Goal: Task Accomplishment & Management: Manage account settings

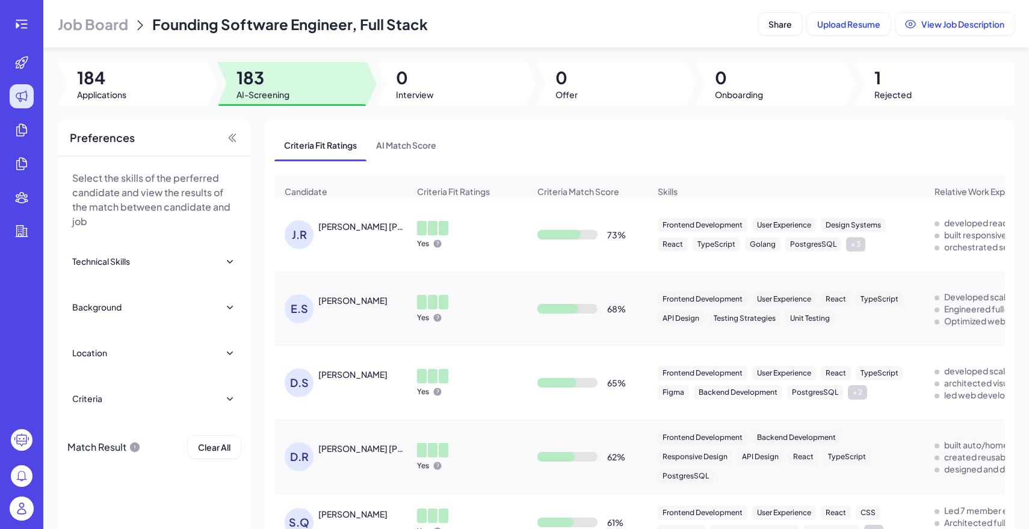
click at [116, 31] on span "Job Board" at bounding box center [93, 23] width 70 height 19
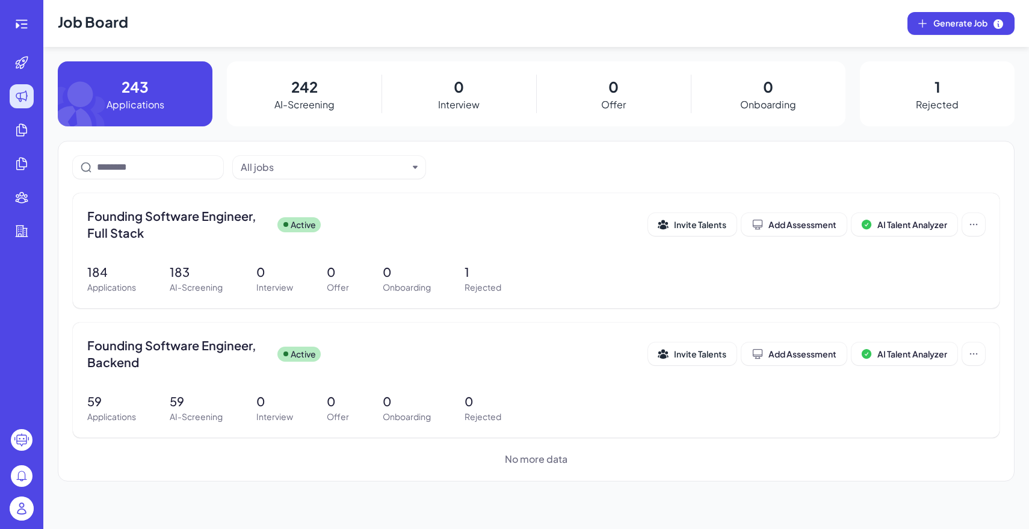
click at [23, 505] on img at bounding box center [22, 509] width 24 height 24
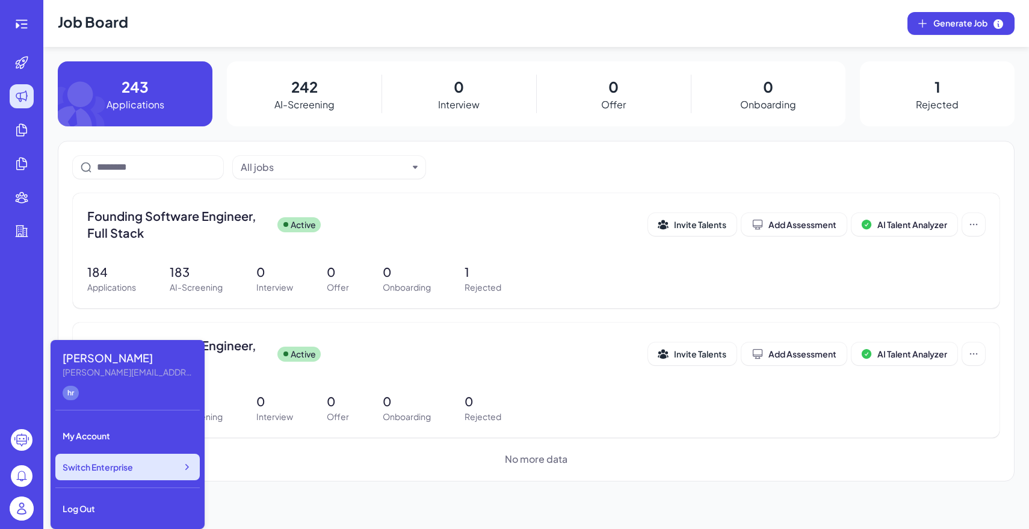
click at [143, 473] on div "Switch Enterprise" at bounding box center [127, 467] width 144 height 26
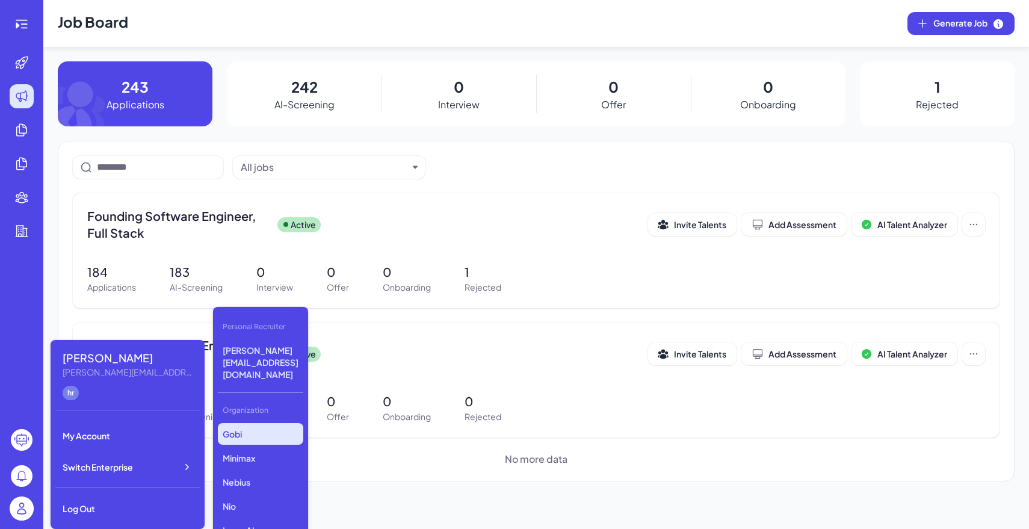
click at [276, 423] on p "Gobi" at bounding box center [260, 434] width 85 height 22
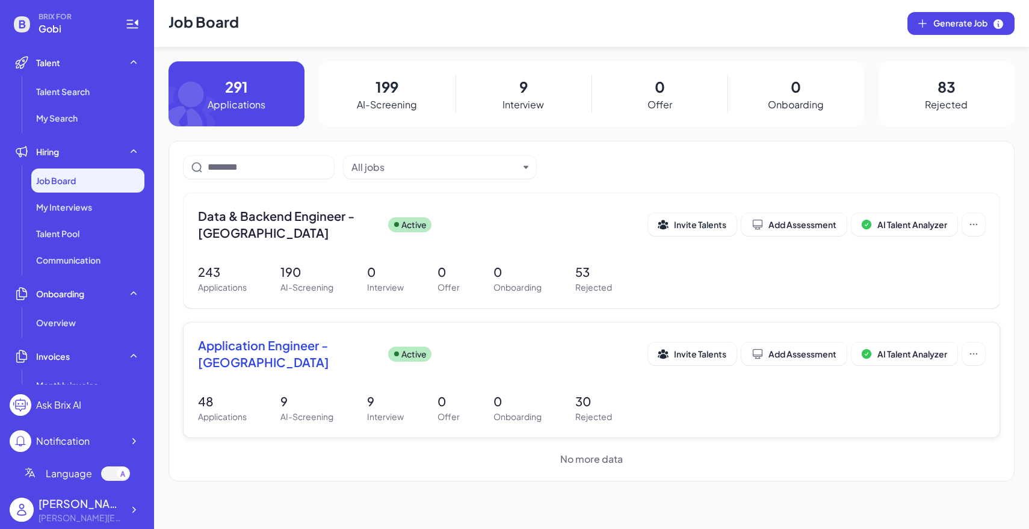
click at [402, 386] on div "Application Engineer - [GEOGRAPHIC_DATA] Active Invite Talents Add Assessment A…" at bounding box center [592, 380] width 816 height 115
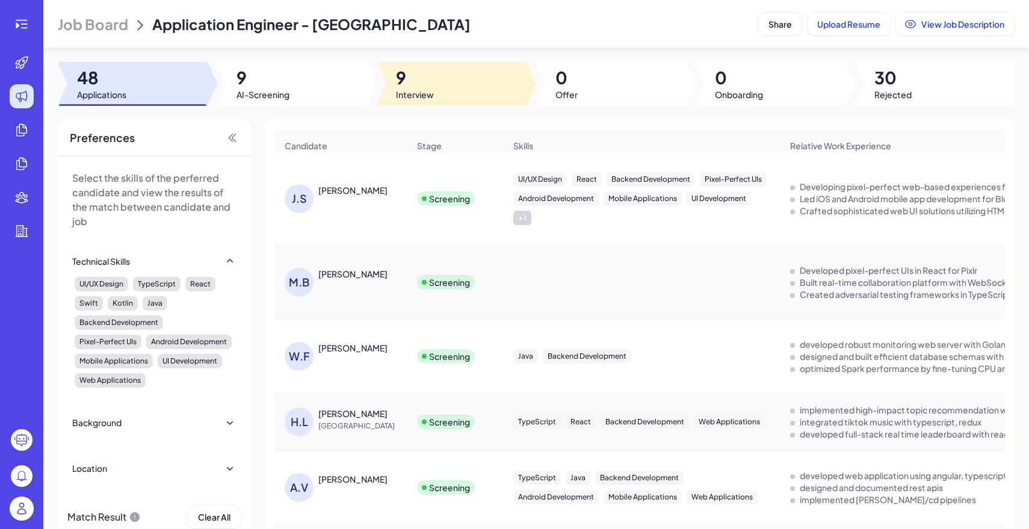
click at [427, 88] on span "9" at bounding box center [415, 78] width 38 height 22
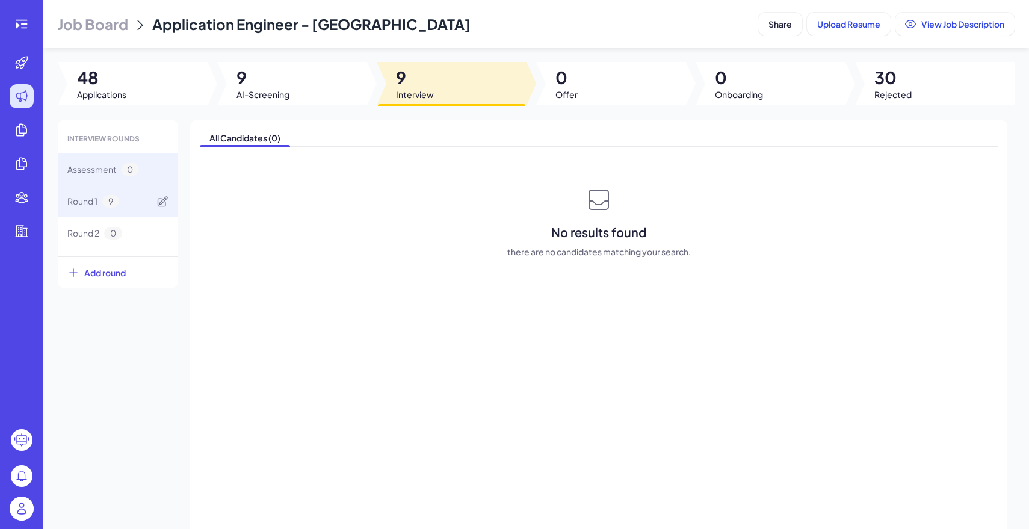
click at [140, 200] on div "Round 1 9" at bounding box center [118, 201] width 120 height 32
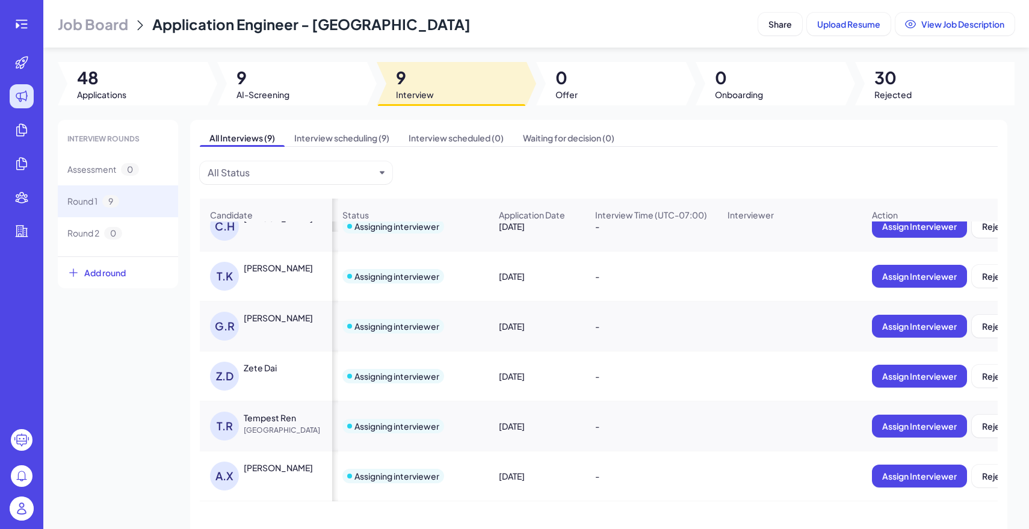
scroll to position [0, 189]
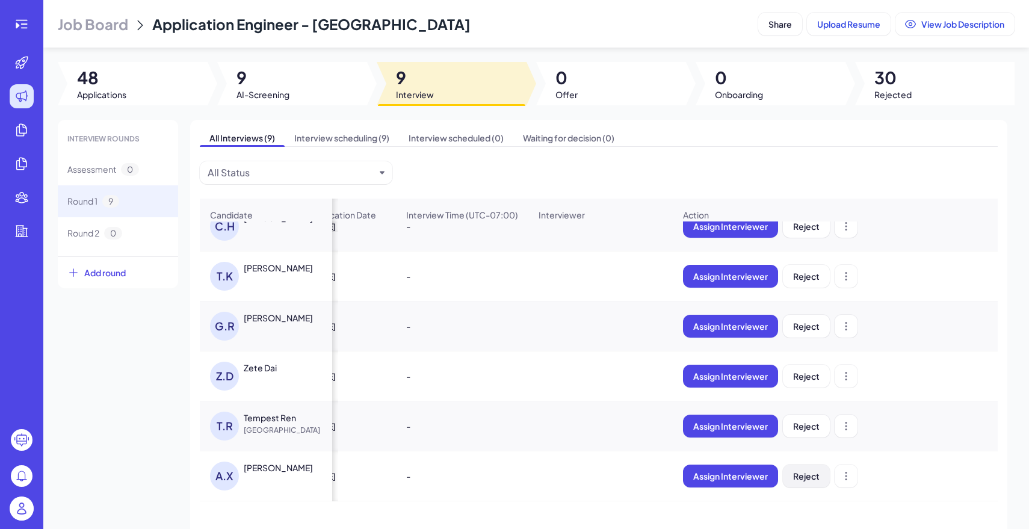
click at [810, 482] on button "Reject" at bounding box center [806, 476] width 47 height 23
click at [816, 429] on span "Reject" at bounding box center [806, 426] width 26 height 11
click at [810, 380] on span "Reject" at bounding box center [806, 376] width 26 height 11
click at [820, 315] on button "Reject" at bounding box center [806, 326] width 47 height 23
click at [813, 293] on div "Assign Interviewer Reject" at bounding box center [836, 276] width 324 height 42
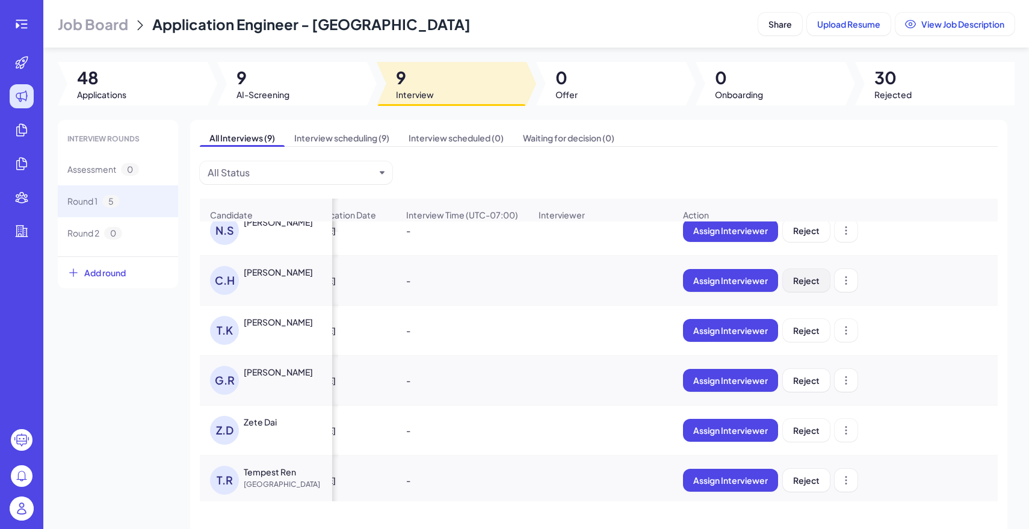
click at [809, 287] on button "Reject" at bounding box center [806, 280] width 47 height 23
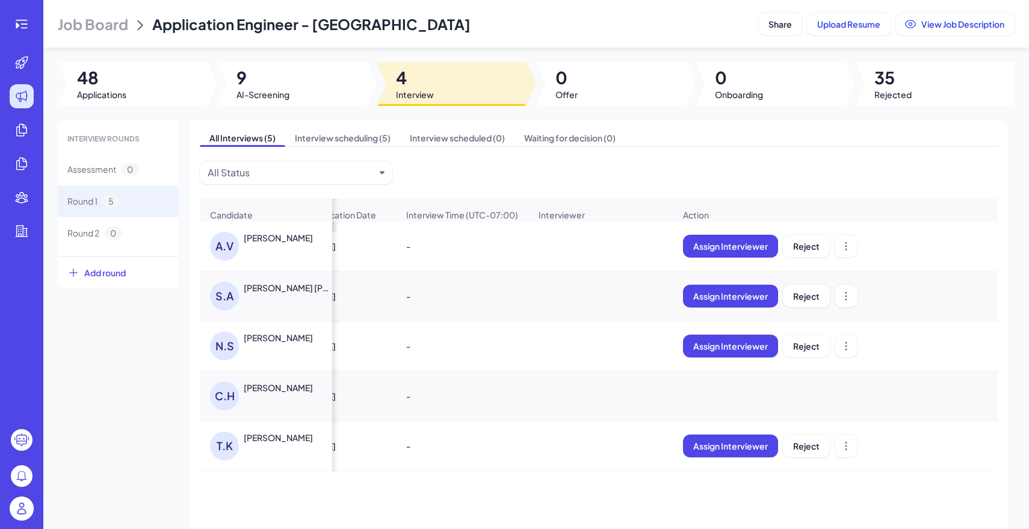
click at [807, 281] on div "Assign Interviewer Reject" at bounding box center [836, 296] width 324 height 42
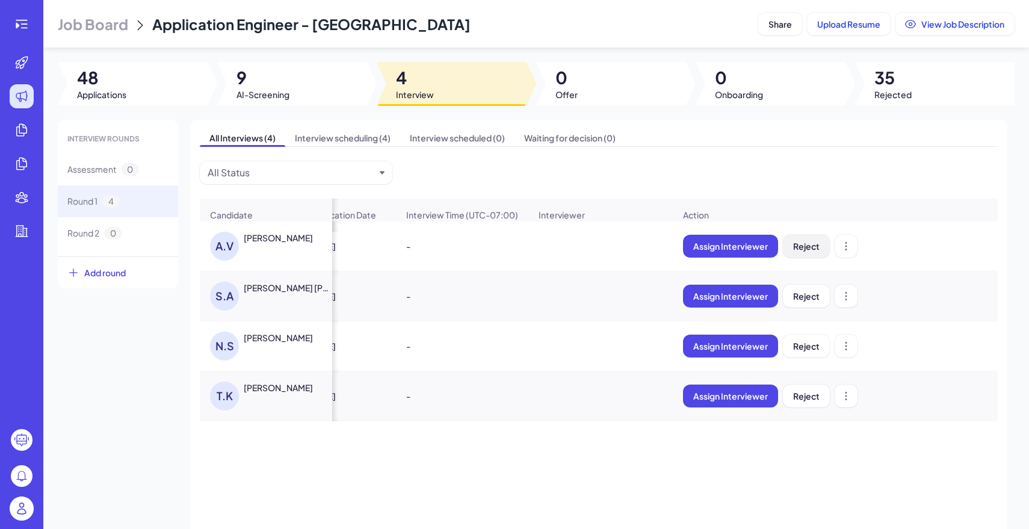
click at [805, 250] on span "Reject" at bounding box center [806, 246] width 26 height 11
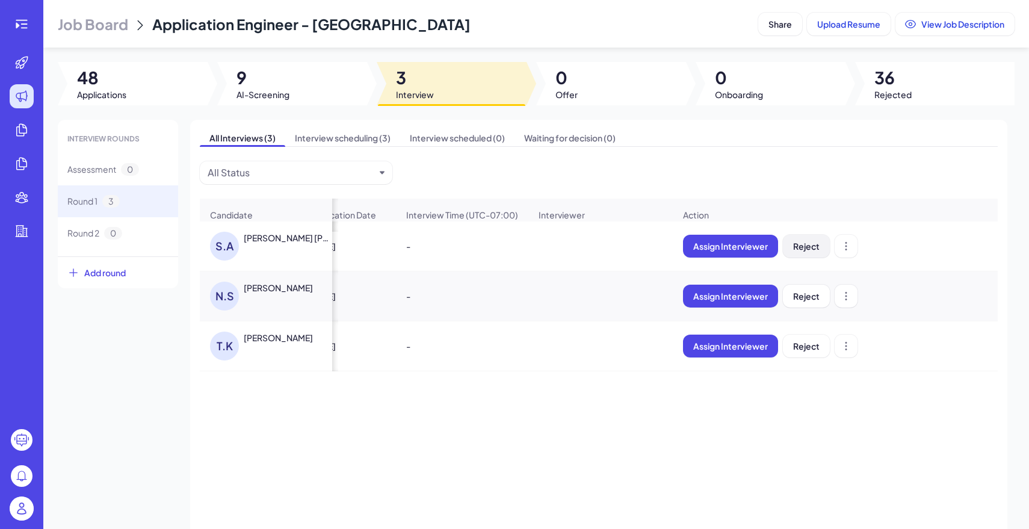
click at [805, 254] on button "Reject" at bounding box center [806, 246] width 47 height 23
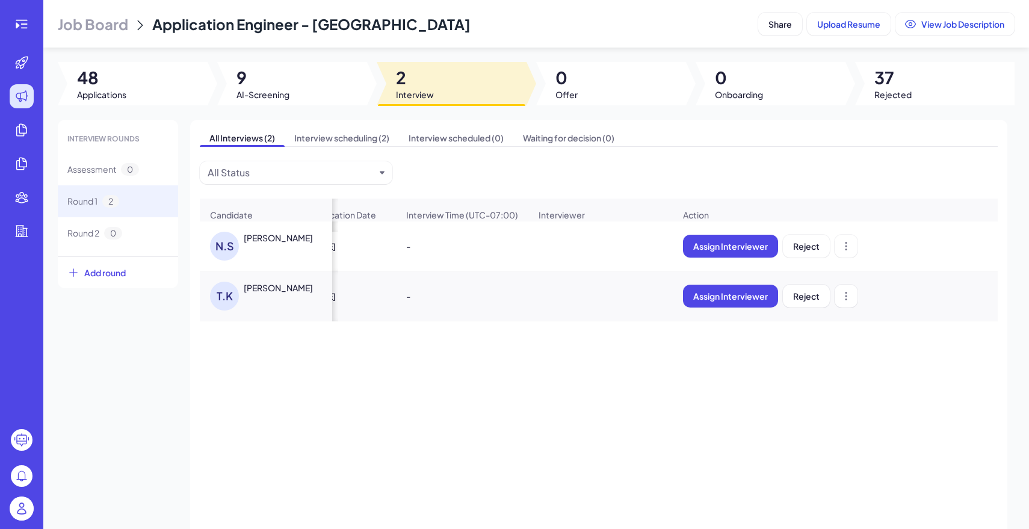
click at [805, 254] on button "Reject" at bounding box center [806, 246] width 47 height 23
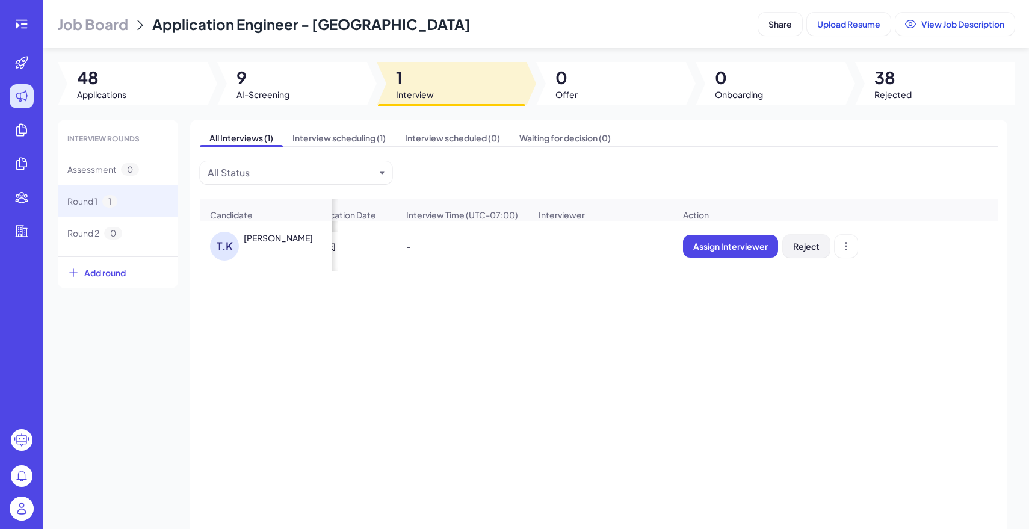
click at [810, 250] on span "Reject" at bounding box center [806, 246] width 26 height 11
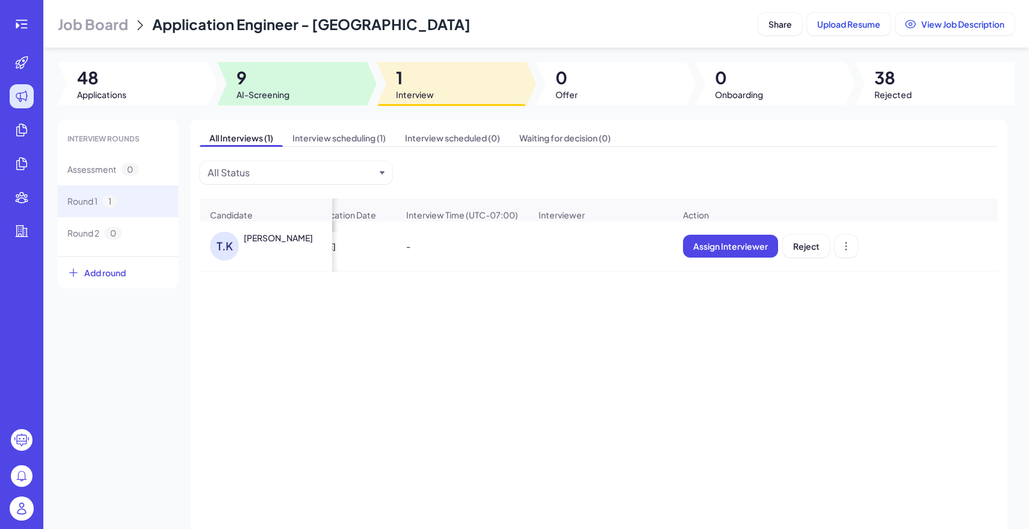
click at [314, 95] on div at bounding box center [292, 83] width 150 height 43
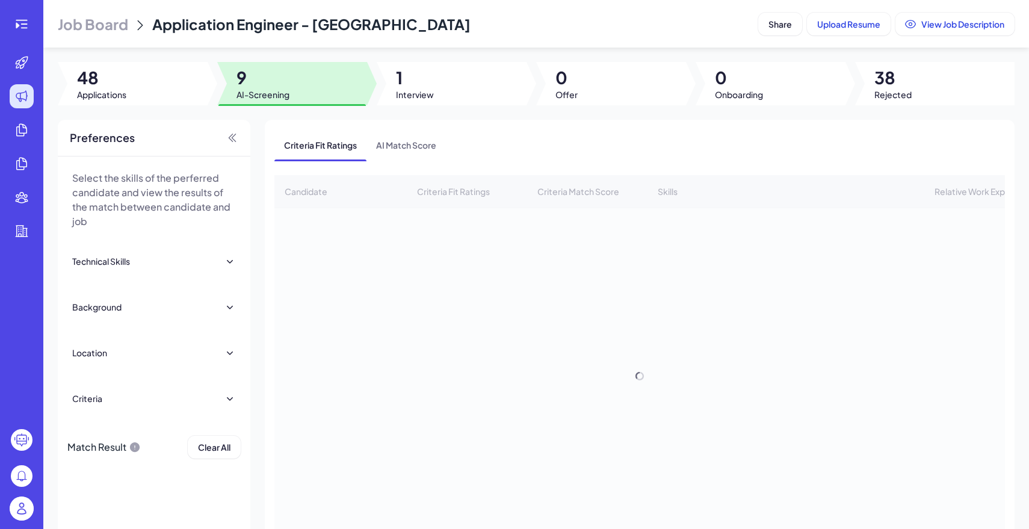
click at [109, 25] on span "Job Board" at bounding box center [93, 23] width 70 height 19
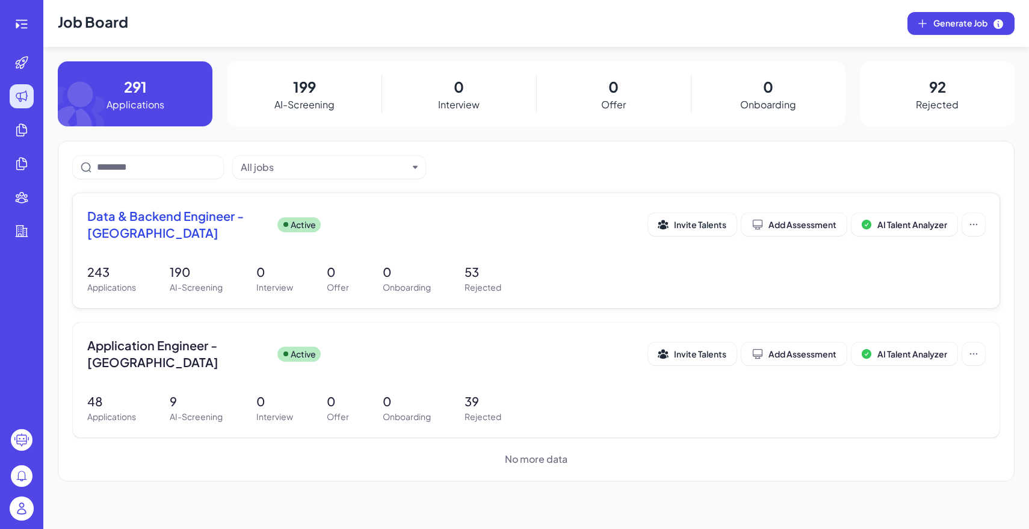
click at [466, 233] on div "Data & Backend Engineer - [GEOGRAPHIC_DATA] Active" at bounding box center [367, 225] width 561 height 34
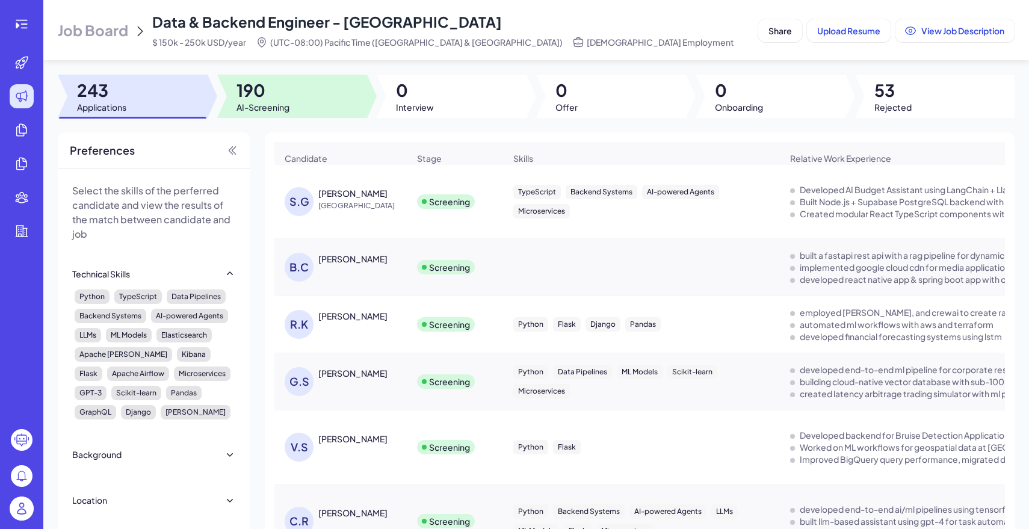
click at [287, 97] on span "190" at bounding box center [263, 90] width 53 height 22
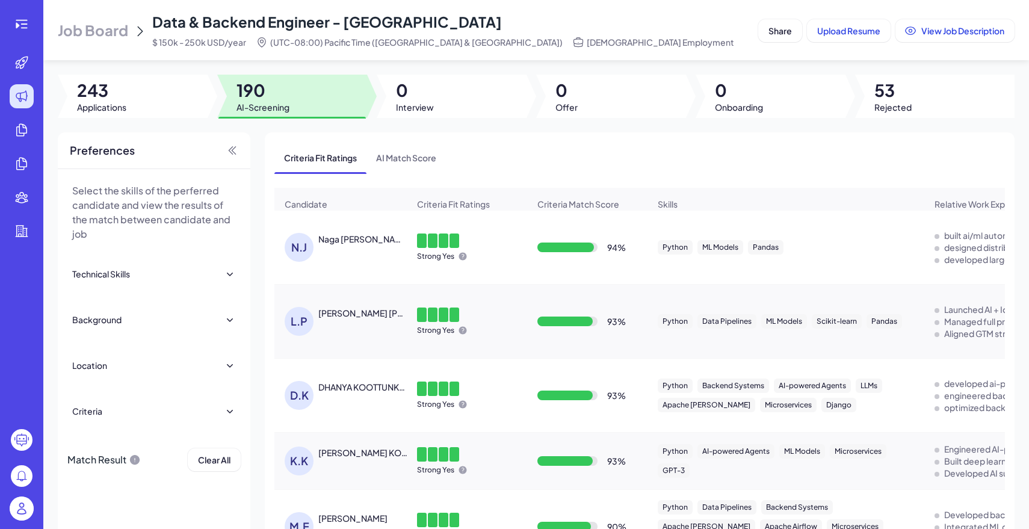
click at [629, 348] on td "93 %" at bounding box center [587, 322] width 120 height 74
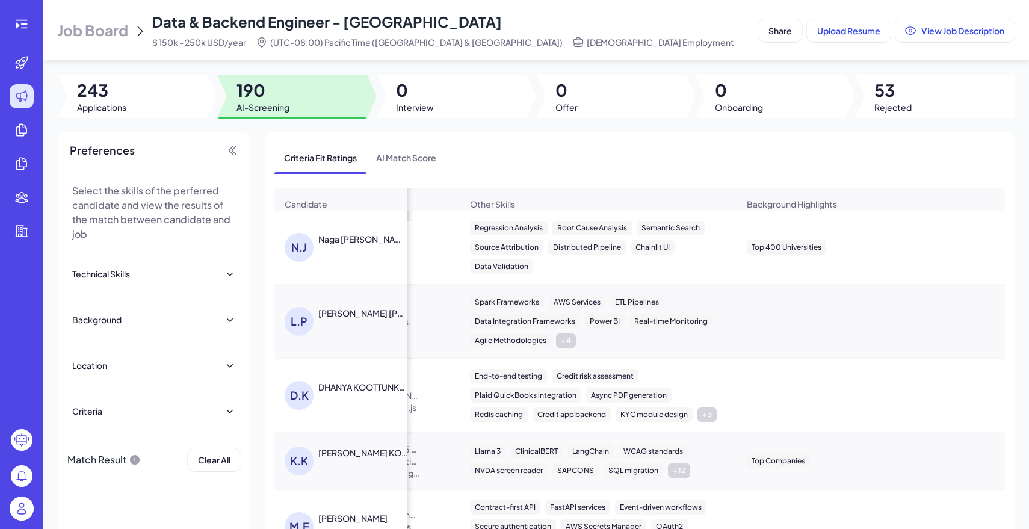
scroll to position [0, 1123]
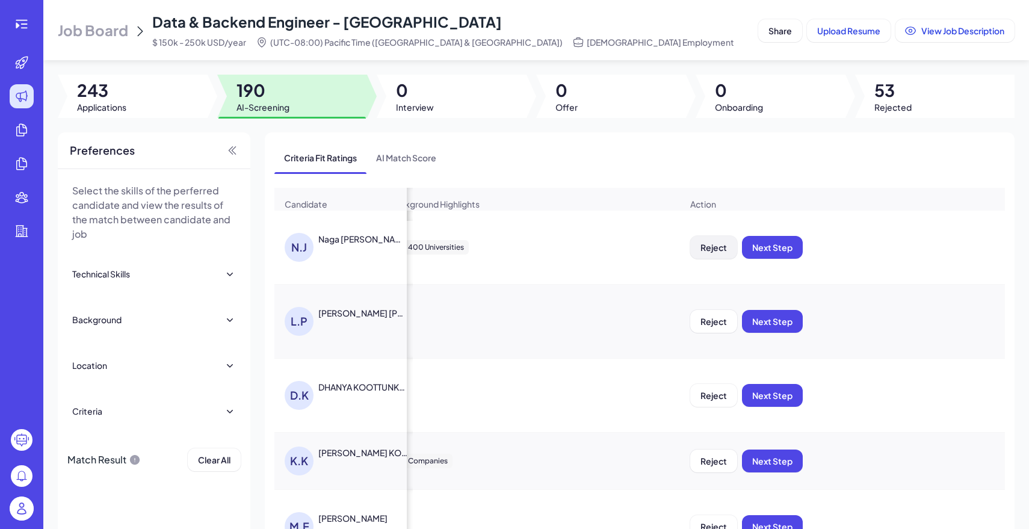
click at [706, 249] on span "Reject" at bounding box center [714, 247] width 26 height 11
click at [780, 320] on span "Ok" at bounding box center [780, 325] width 12 height 11
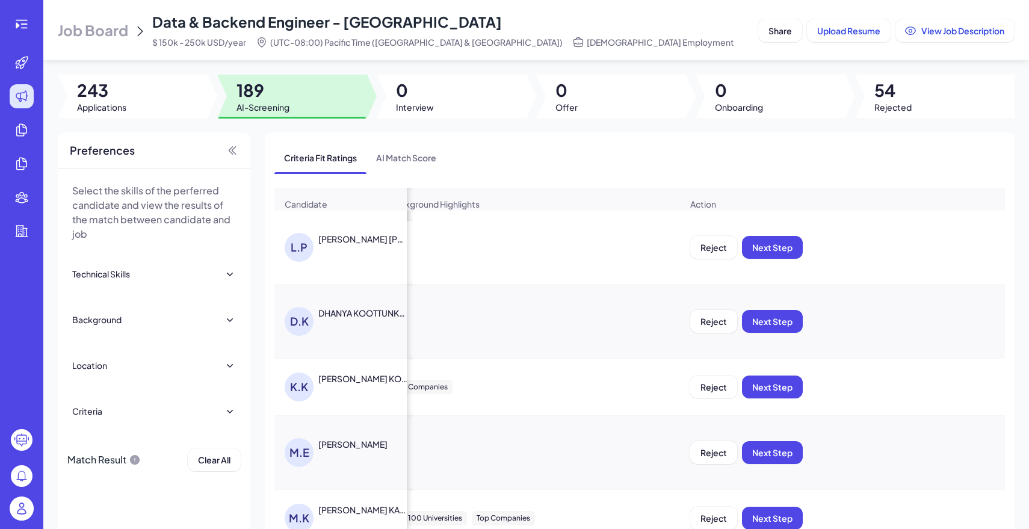
click at [714, 249] on span "Reject" at bounding box center [714, 247] width 26 height 11
click at [779, 322] on span "Ok" at bounding box center [780, 325] width 12 height 11
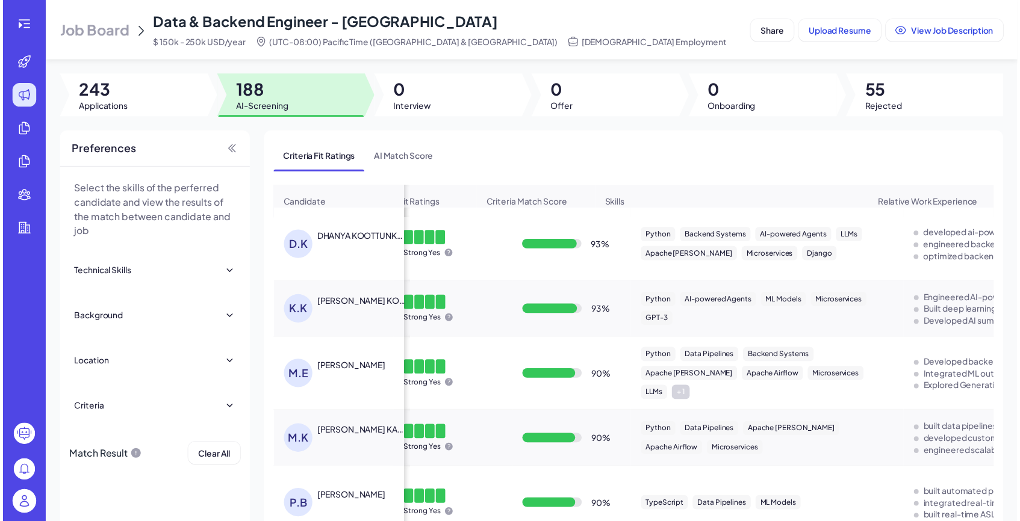
scroll to position [0, 11]
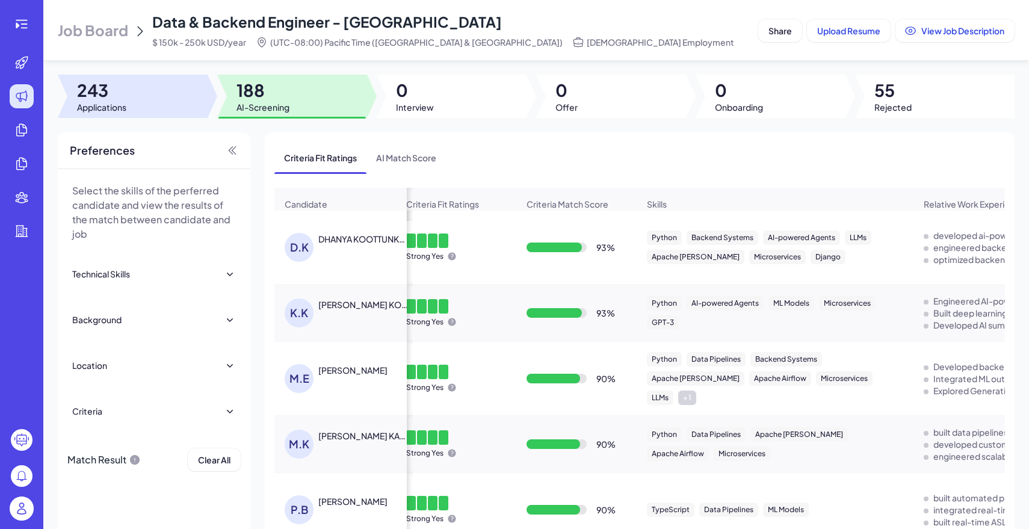
click at [87, 103] on span "Applications" at bounding box center [101, 107] width 49 height 12
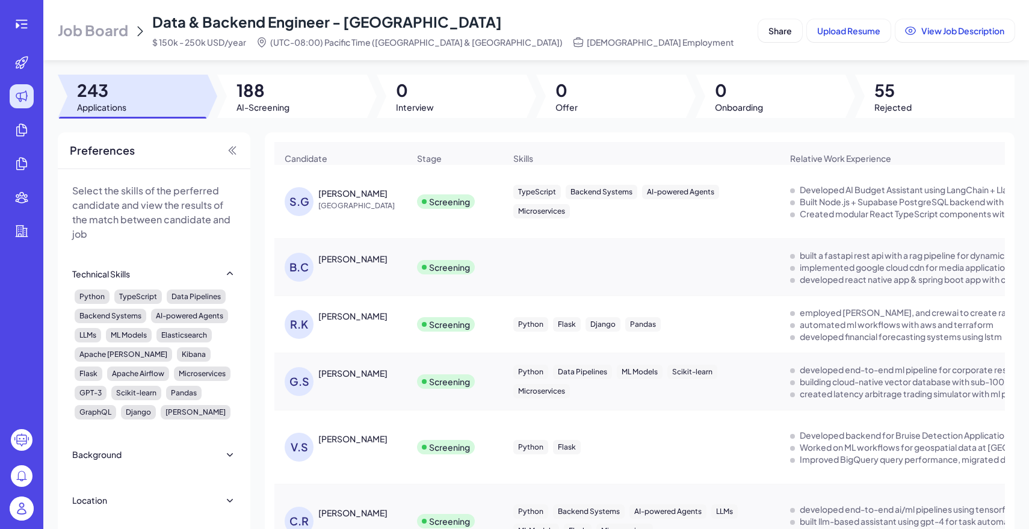
click at [76, 20] on span "Job Board" at bounding box center [93, 29] width 70 height 19
